Goal: Task Accomplishment & Management: Use online tool/utility

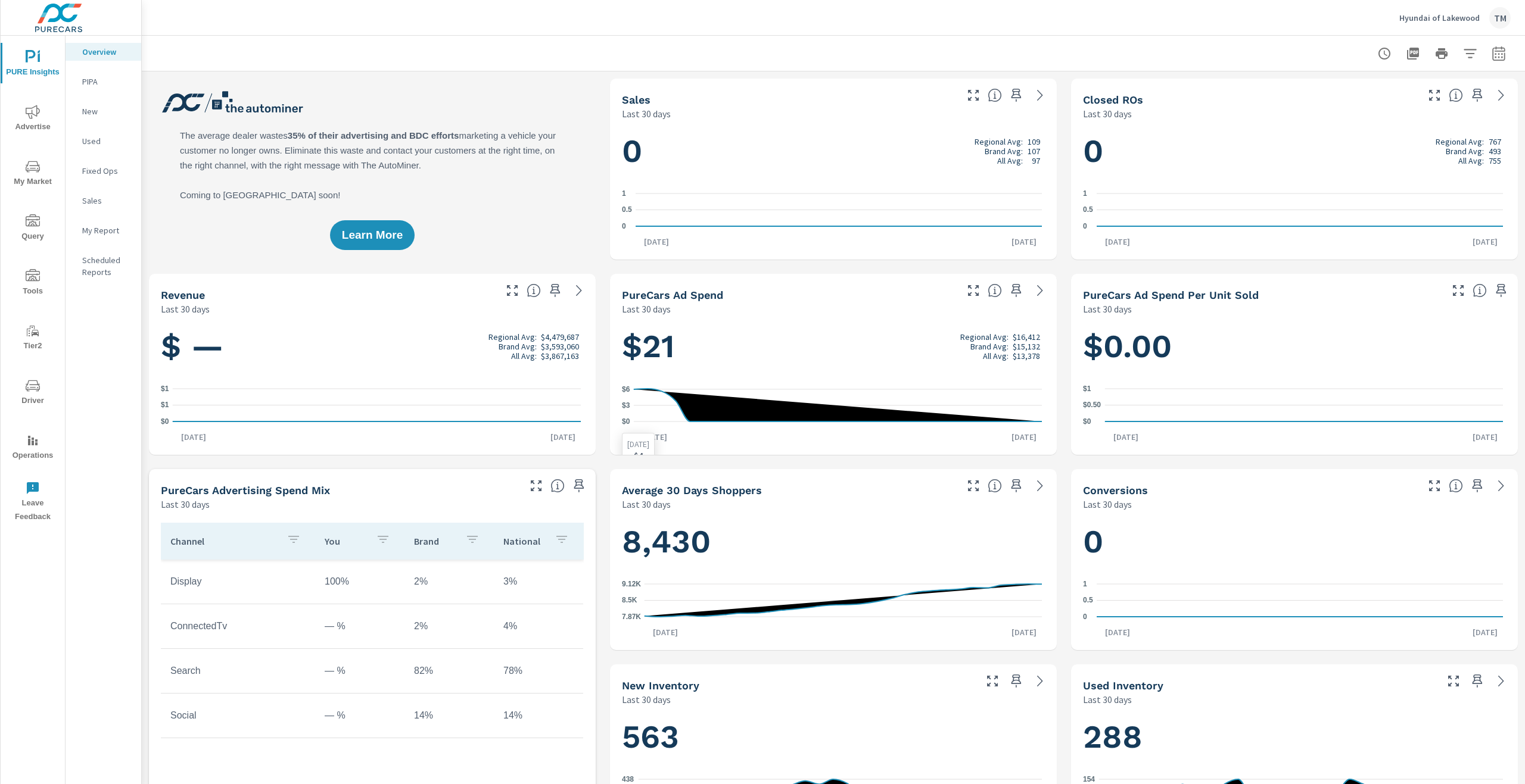
scroll to position [1, 0]
click at [38, 126] on span "Advertise" at bounding box center [33, 119] width 58 height 30
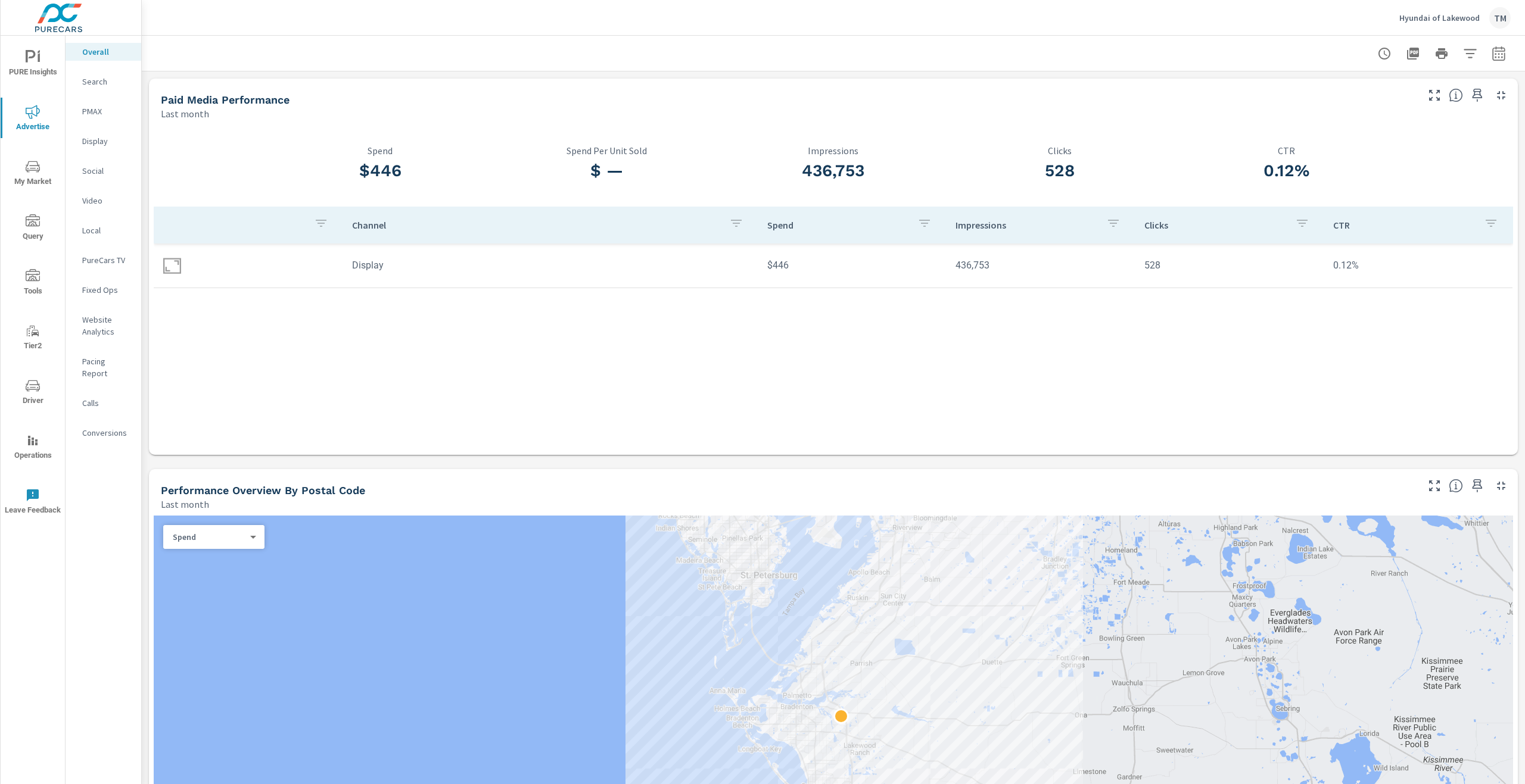
click at [1495, 57] on icon "button" at bounding box center [1498, 53] width 13 height 14
select select "Last month"
click at [1445, 109] on select "Custom [DATE] Last week Last 7 days Last 14 days Last 30 days Last 45 days Last…" at bounding box center [1394, 103] width 119 height 23
click at [1444, 110] on select "Custom [DATE] Last week Last 7 days Last 14 days Last 30 days Last 45 days Last…" at bounding box center [1394, 103] width 119 height 23
click at [770, 331] on div "Channel Spend Impressions Clicks CTR Display $446 436,753 528 0.12%" at bounding box center [834, 319] width 1360 height 226
